Goal: Task Accomplishment & Management: Manage account settings

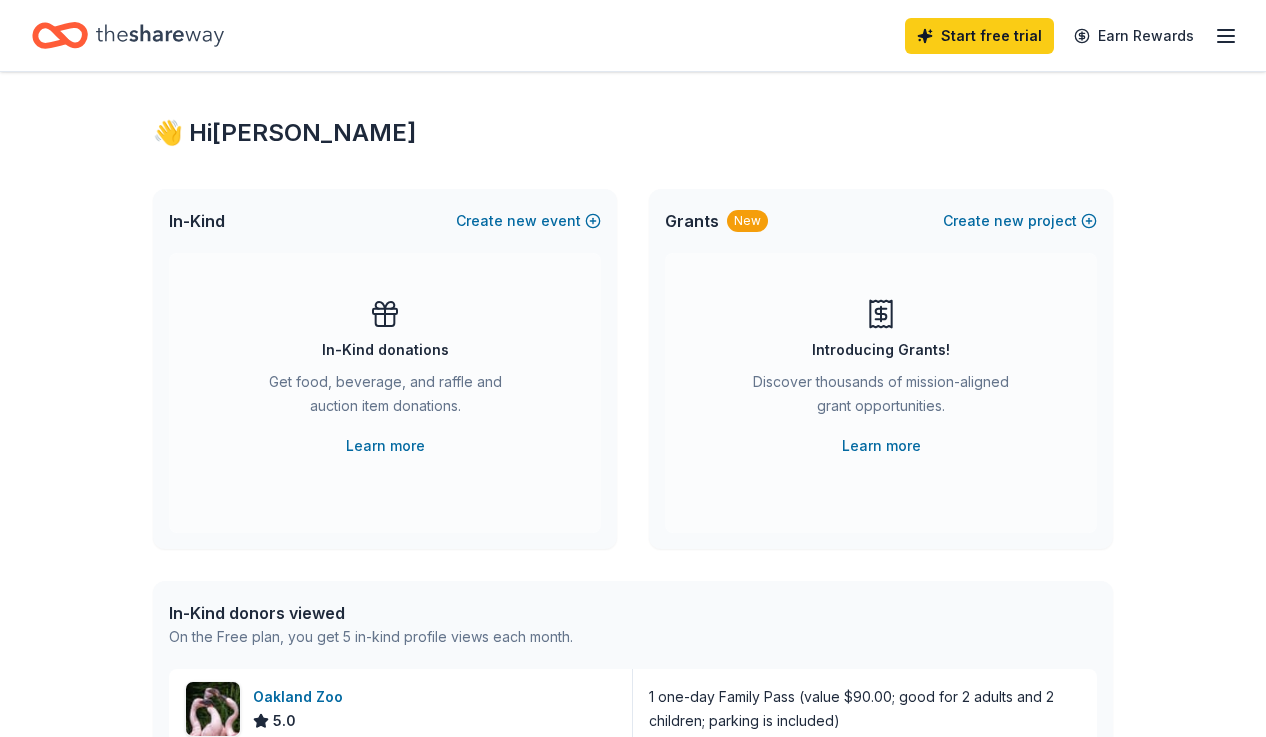
scroll to position [20, 0]
click at [390, 447] on link "Learn more" at bounding box center [385, 445] width 79 height 24
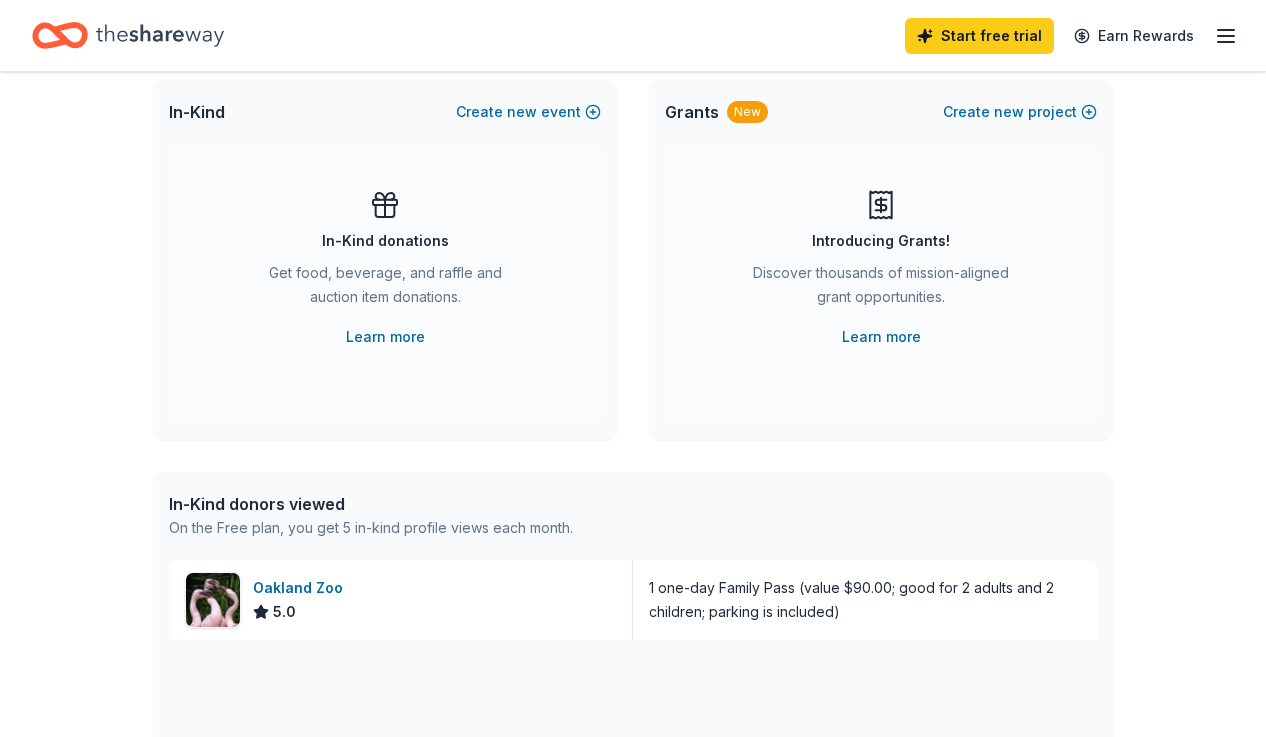
scroll to position [0, 0]
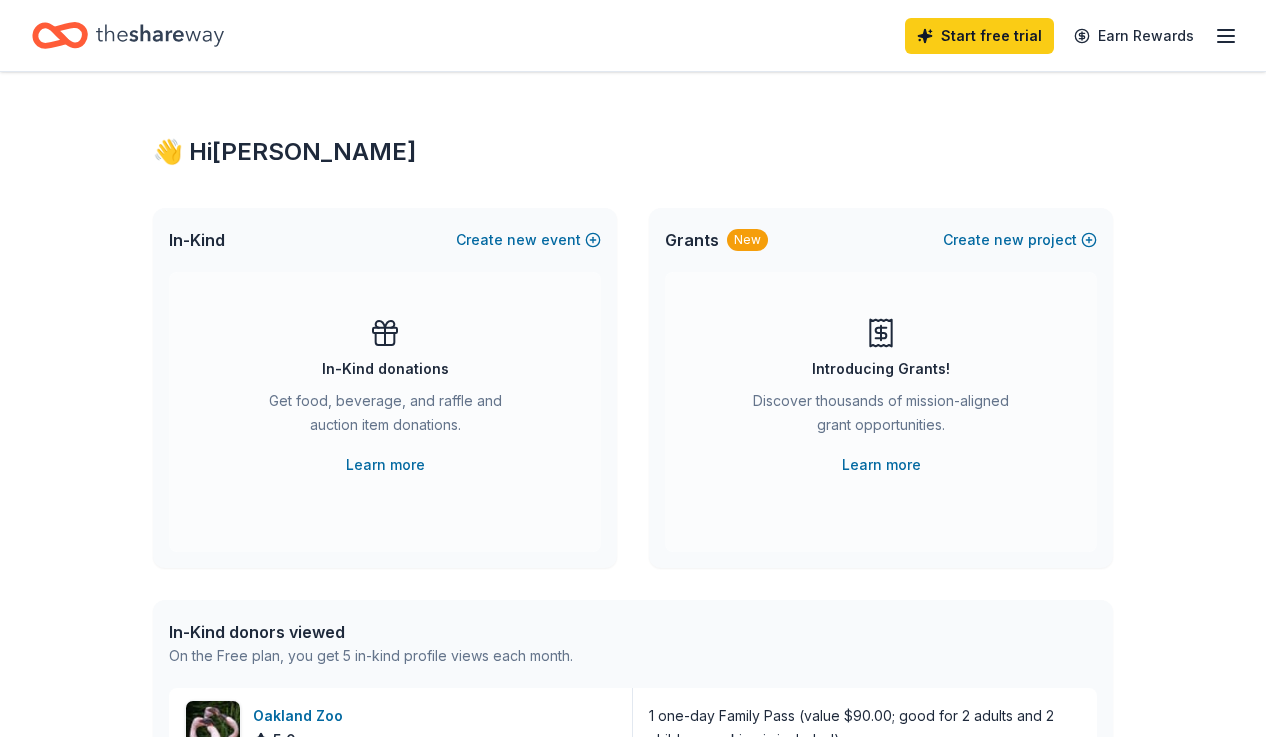
click at [123, 28] on icon "Home" at bounding box center [160, 35] width 128 height 41
click at [222, 355] on div "In-Kind donations Get food, beverage, and raffle and auction item donations. Le…" at bounding box center [385, 397] width 352 height 160
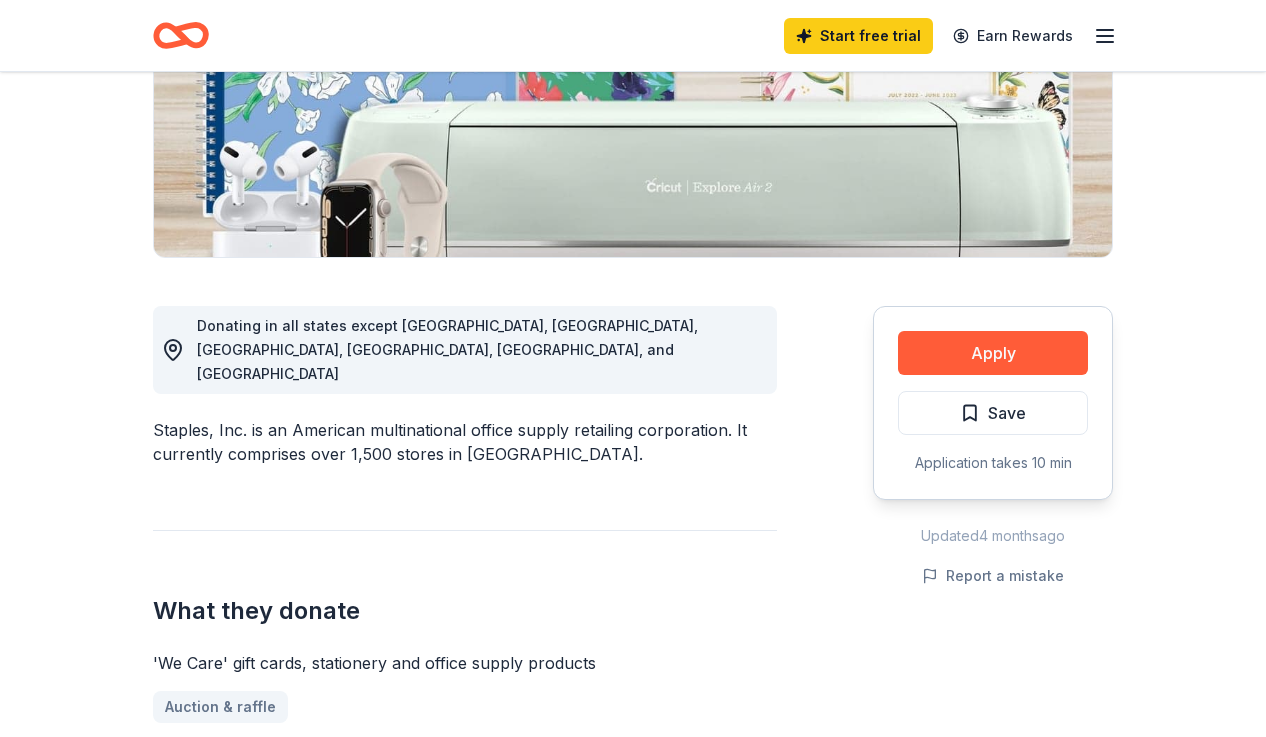
scroll to position [391, 0]
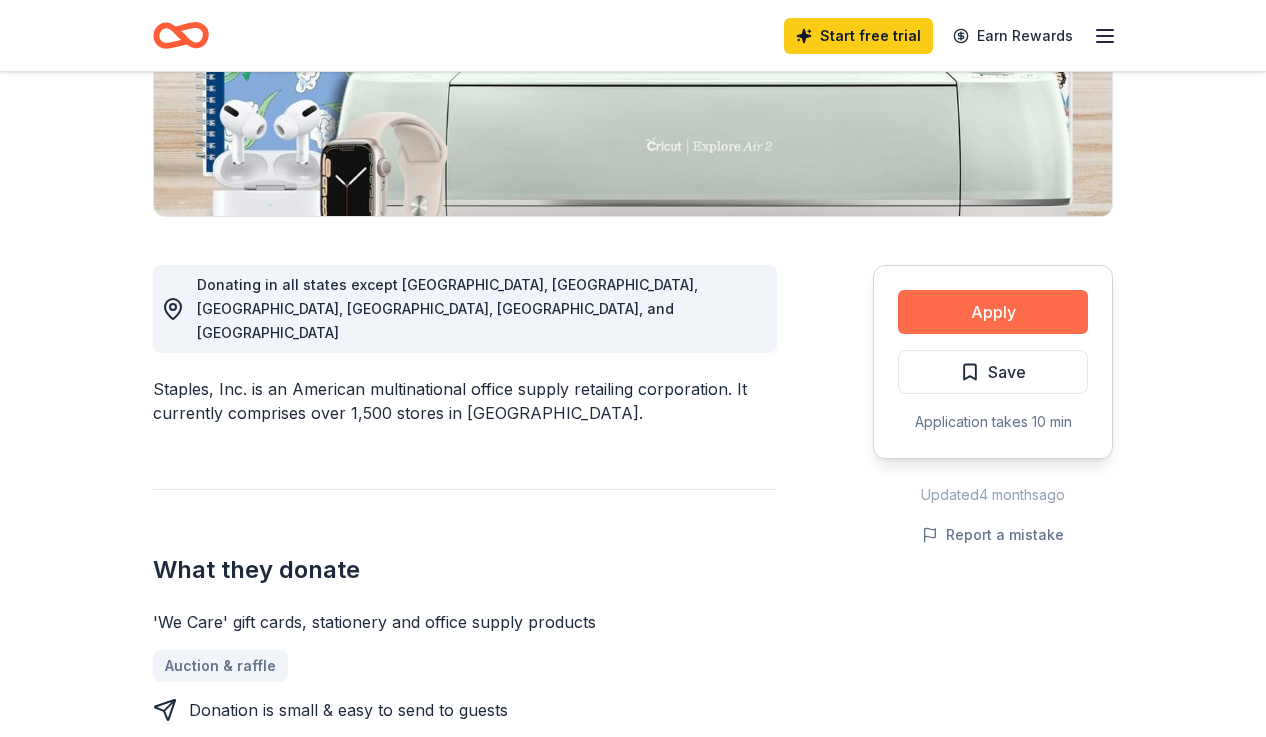
click at [1003, 306] on button "Apply" at bounding box center [993, 312] width 190 height 44
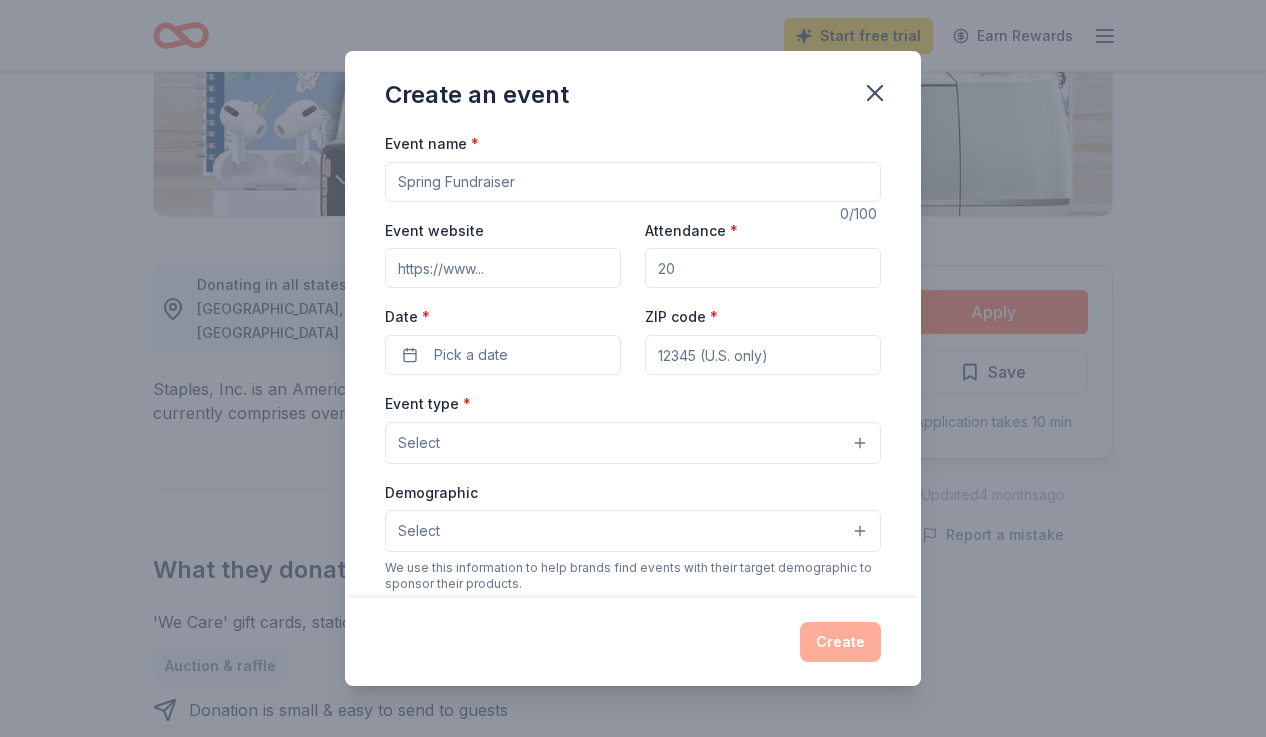
click at [517, 188] on input "Event name *" at bounding box center [633, 182] width 496 height 40
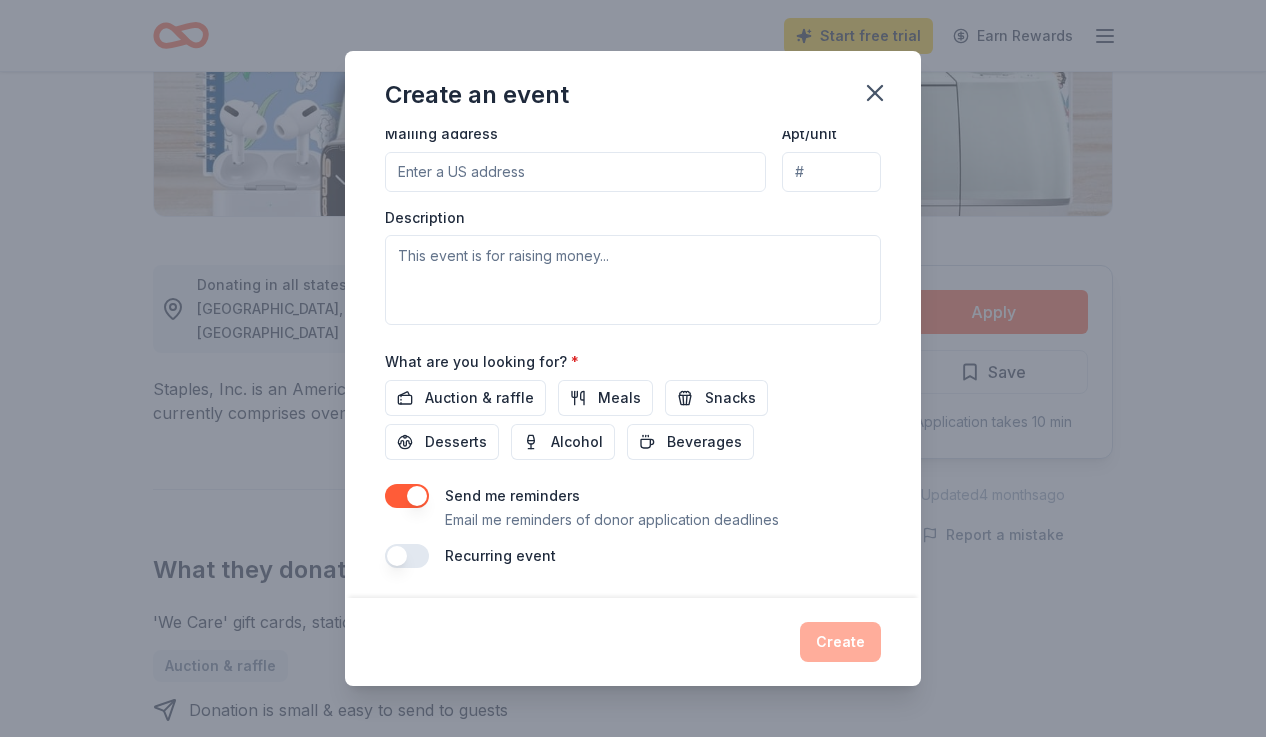
scroll to position [489, 0]
click at [863, 80] on icon "button" at bounding box center [875, 93] width 28 height 28
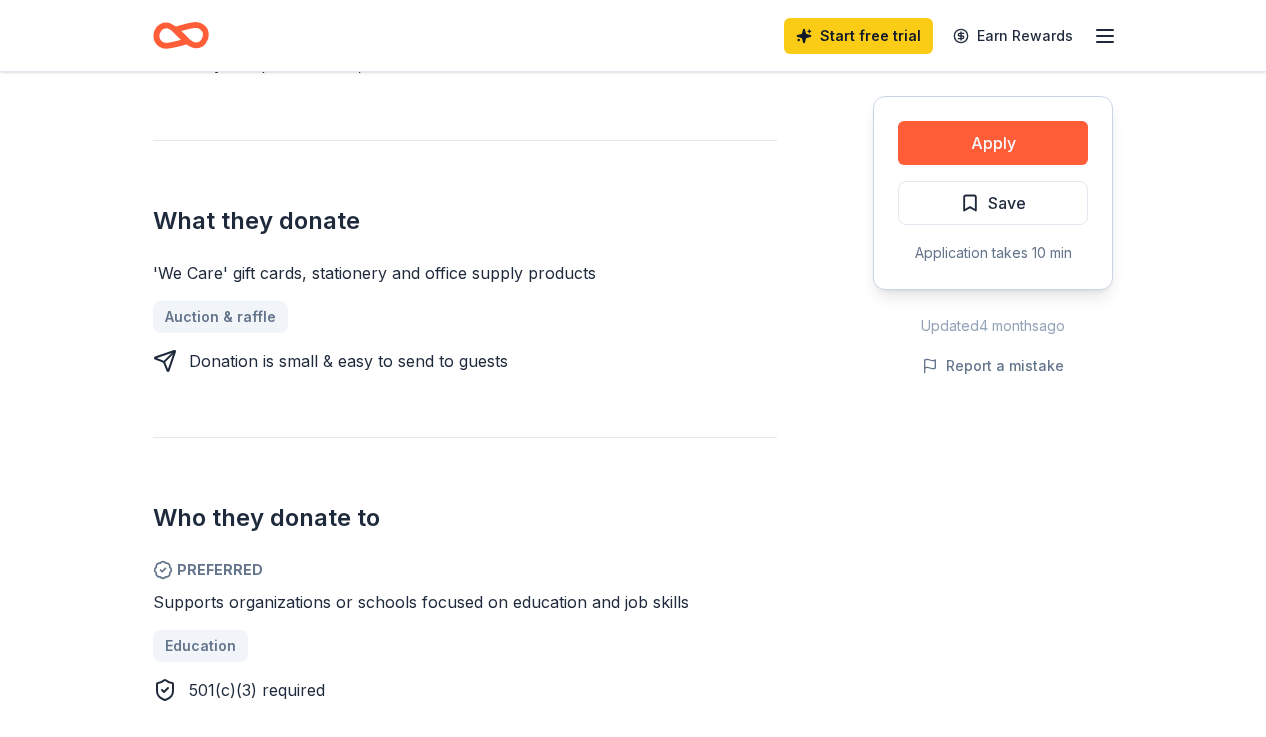
scroll to position [725, 0]
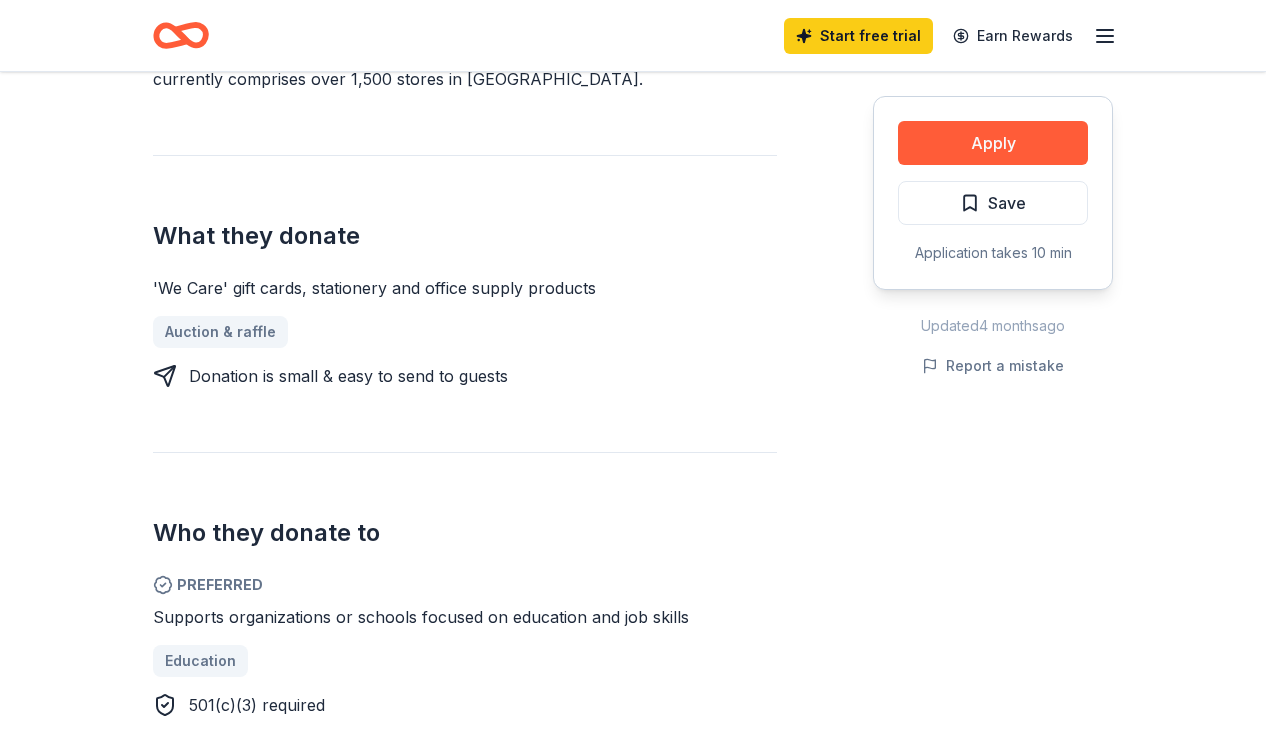
click at [230, 316] on div "Auction & raffle" at bounding box center [465, 332] width 624 height 32
click at [228, 364] on div "Donation is small & easy to send to guests" at bounding box center [348, 376] width 319 height 24
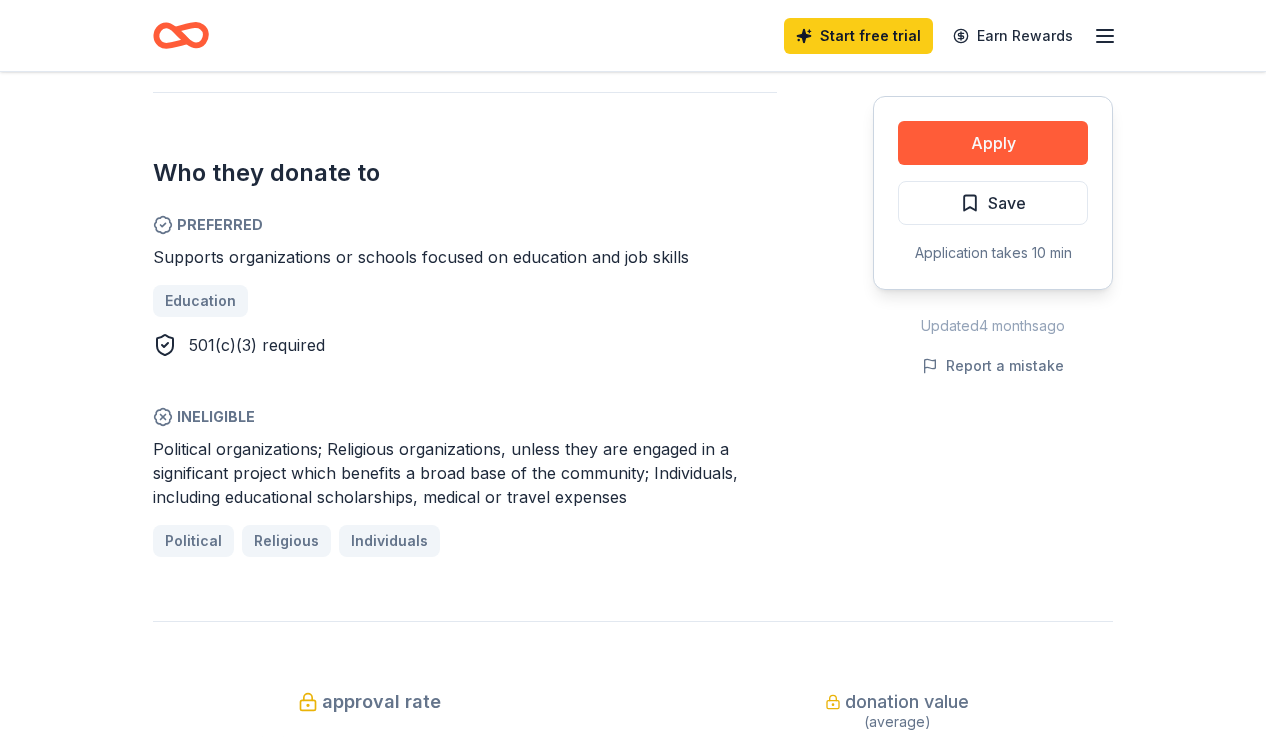
scroll to position [1093, 0]
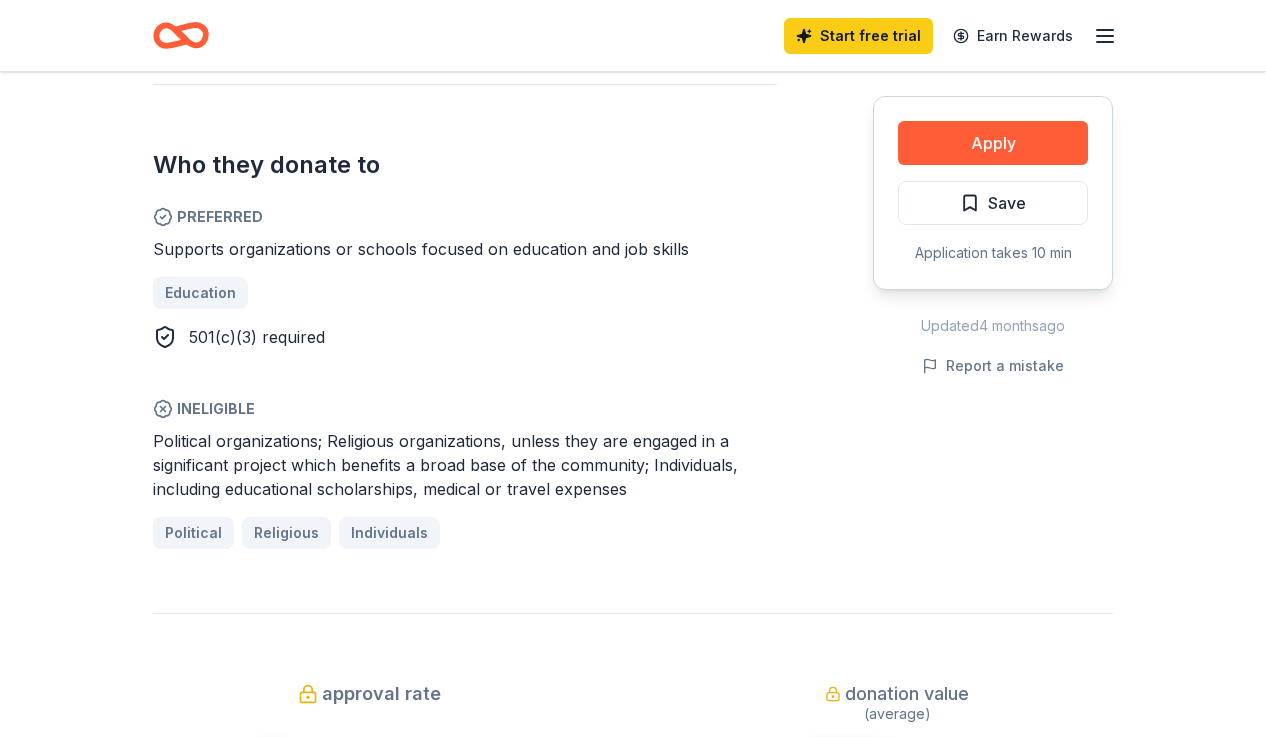
click at [1101, 26] on icon "button" at bounding box center [1105, 36] width 24 height 24
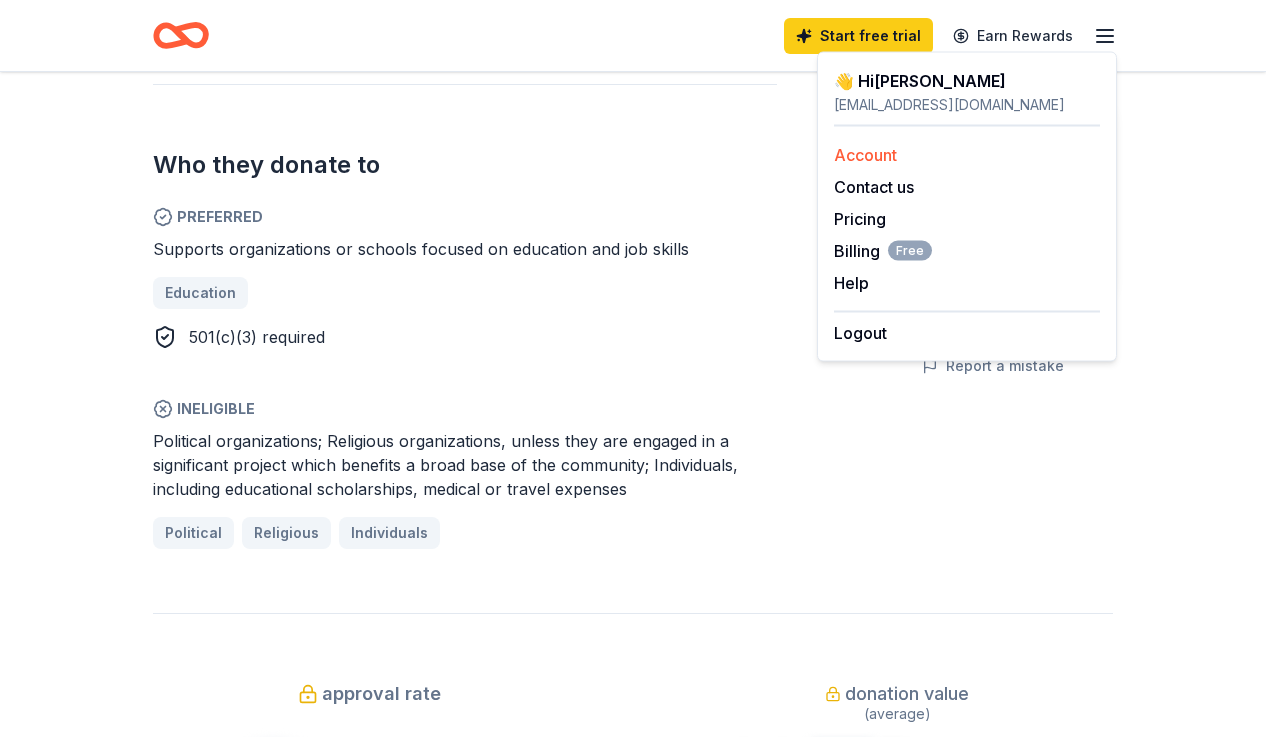
click at [878, 146] on link "Account" at bounding box center [865, 155] width 63 height 20
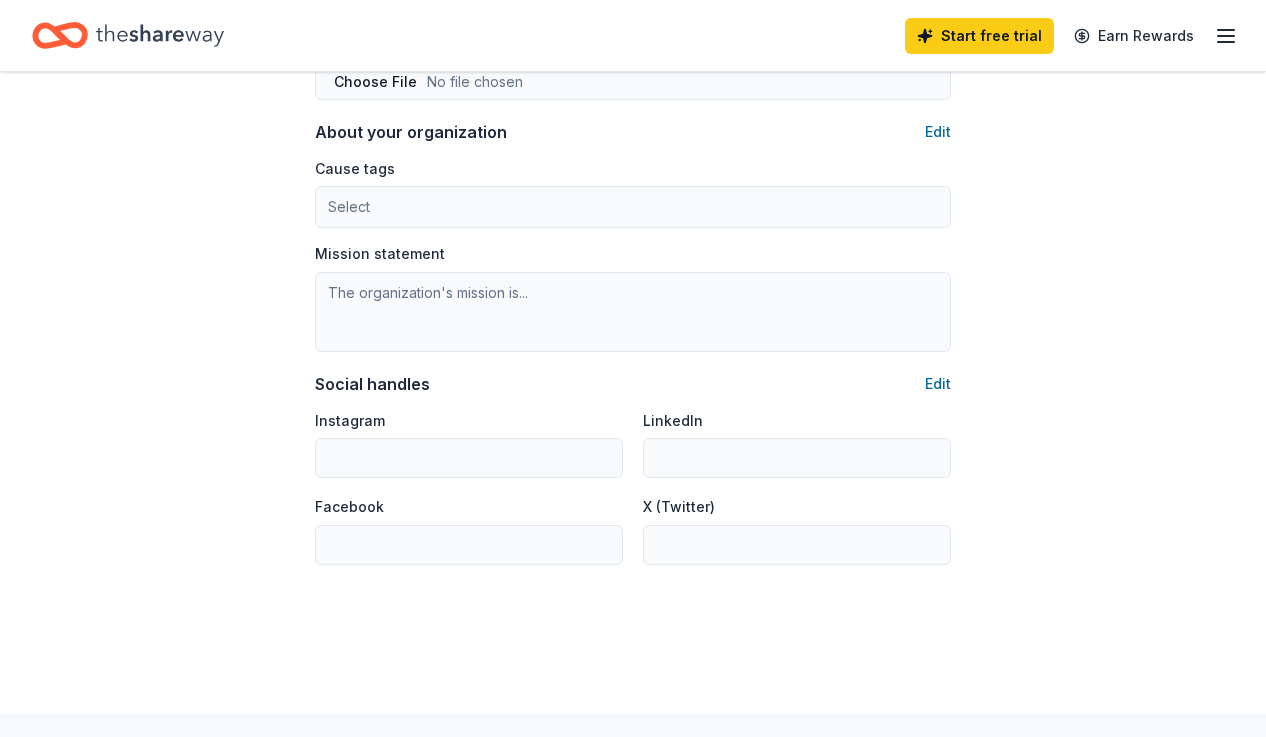
scroll to position [1264, 0]
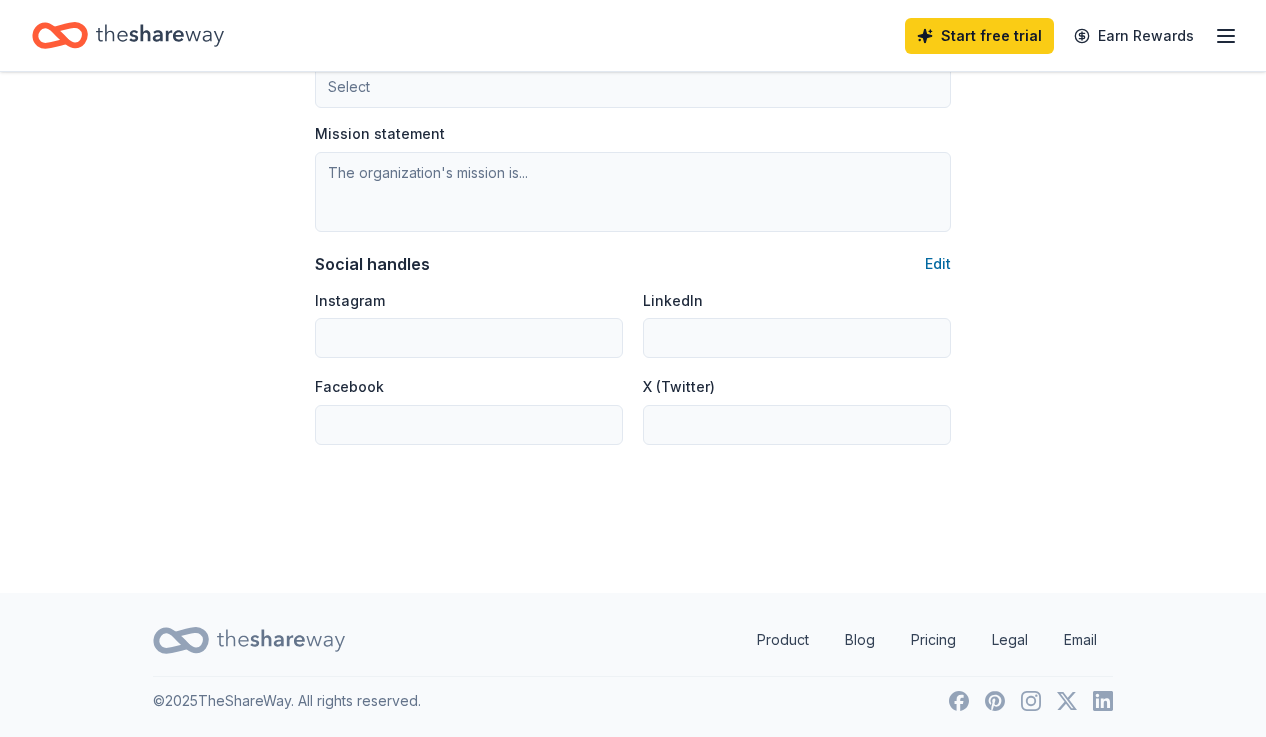
click at [1215, 32] on icon "button" at bounding box center [1226, 36] width 24 height 24
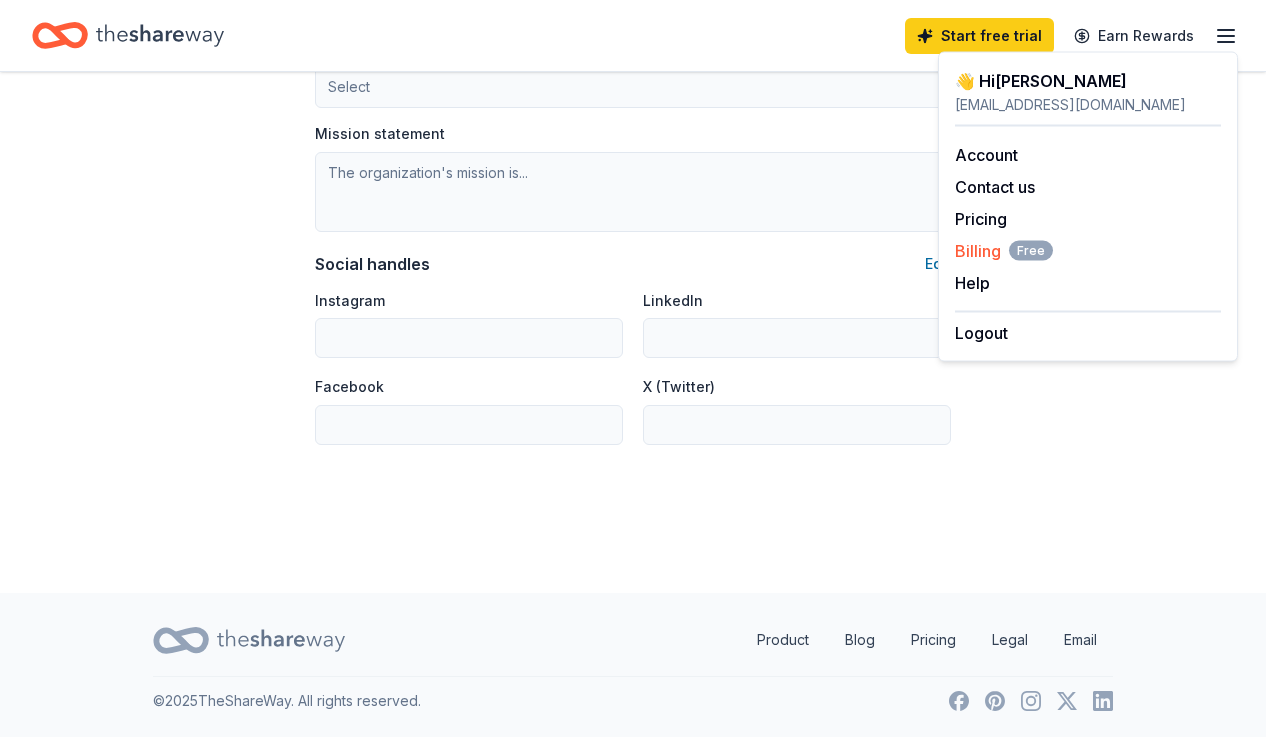
click at [990, 257] on span "Billing Free" at bounding box center [1004, 251] width 98 height 24
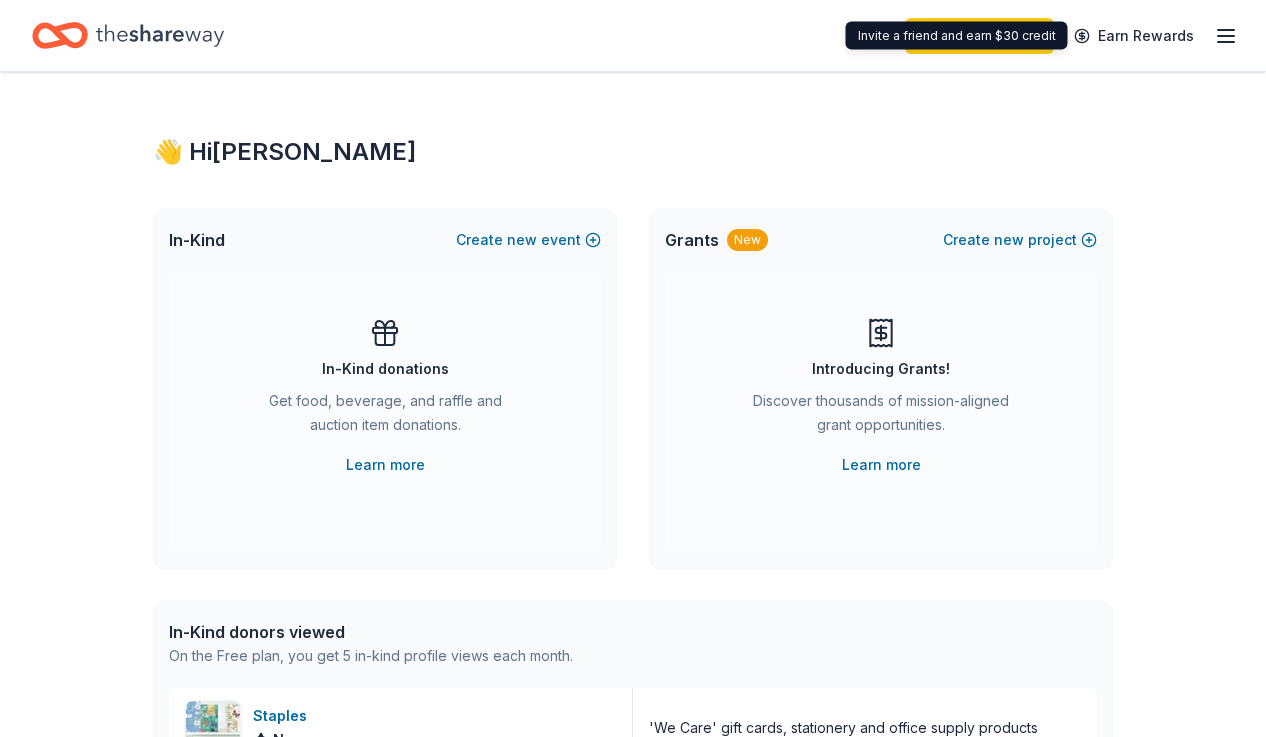
click at [1215, 39] on icon "button" at bounding box center [1226, 36] width 24 height 24
